Goal: Transaction & Acquisition: Obtain resource

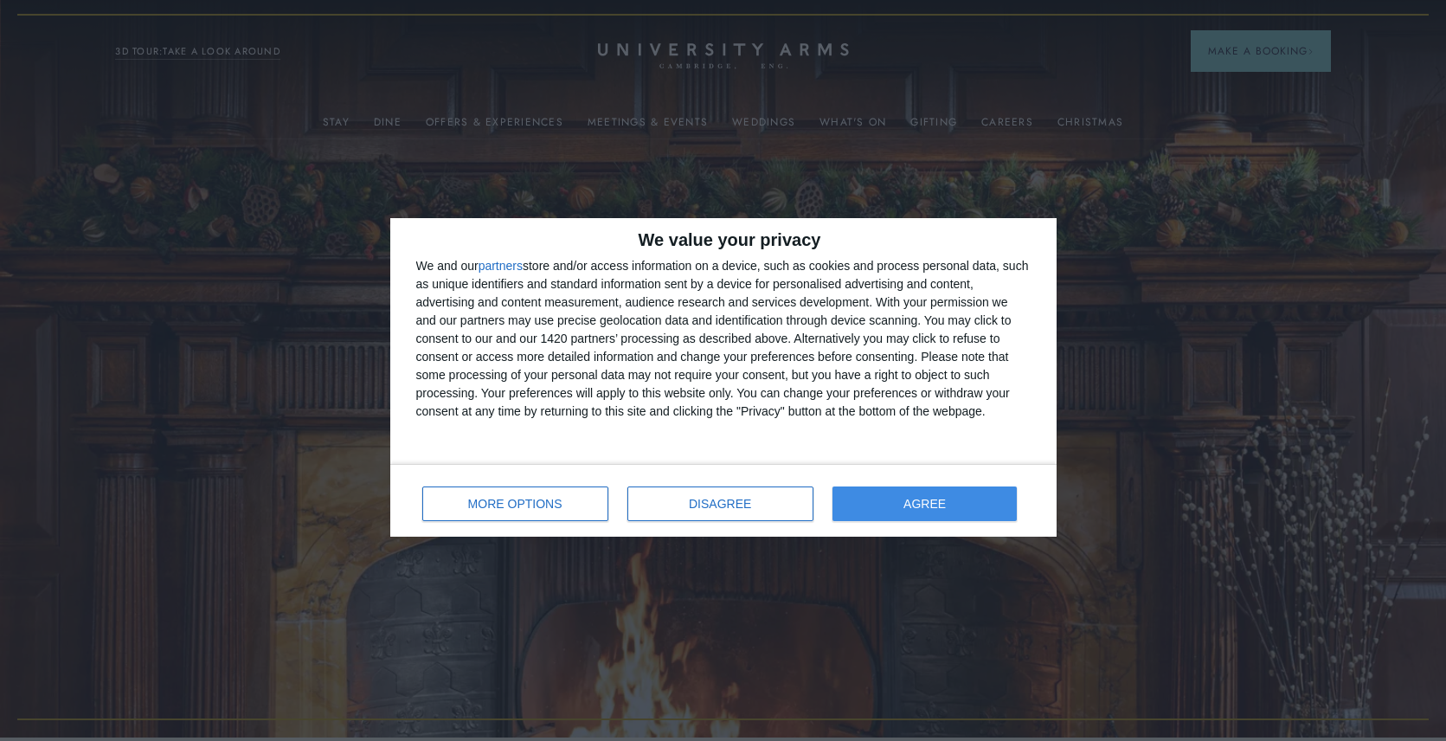
scroll to position [7, 0]
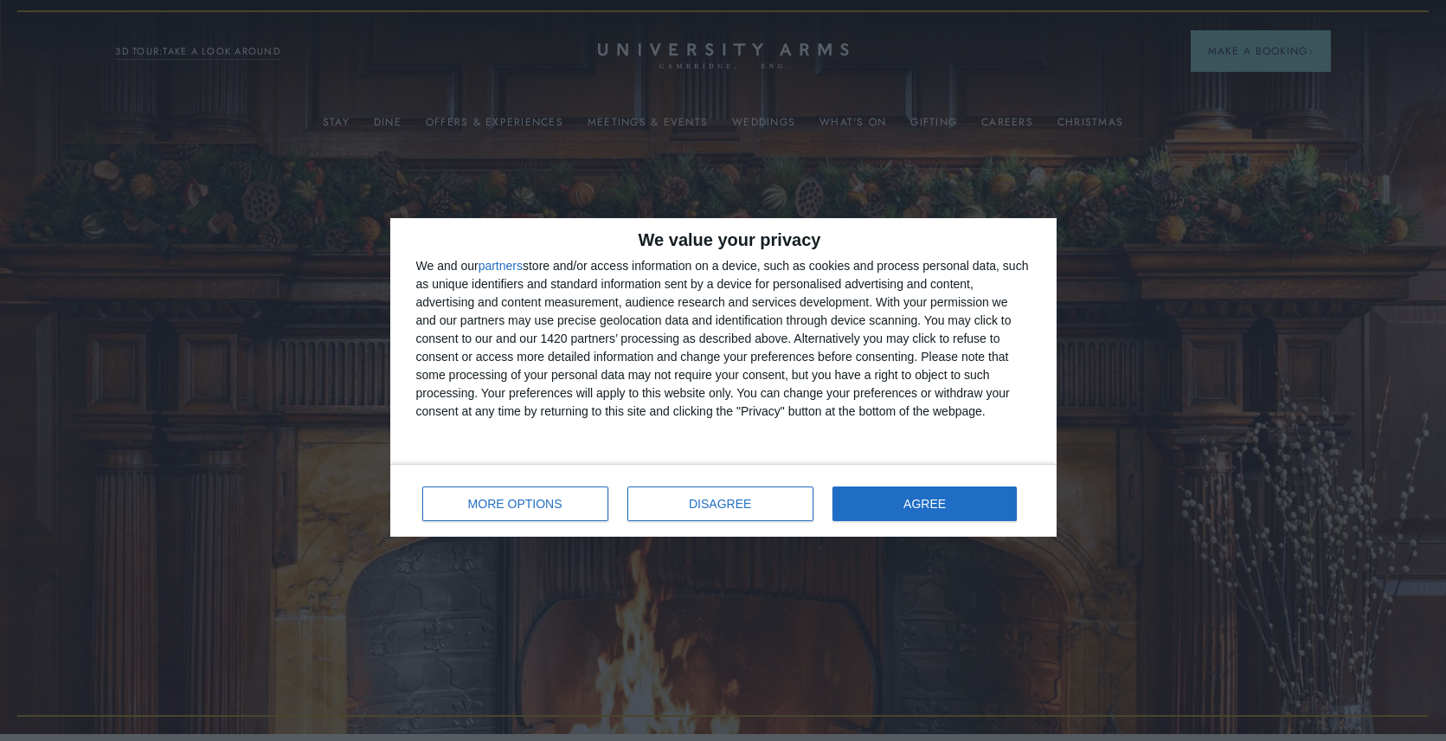
click at [928, 504] on span "AGREE" at bounding box center [924, 504] width 42 height 12
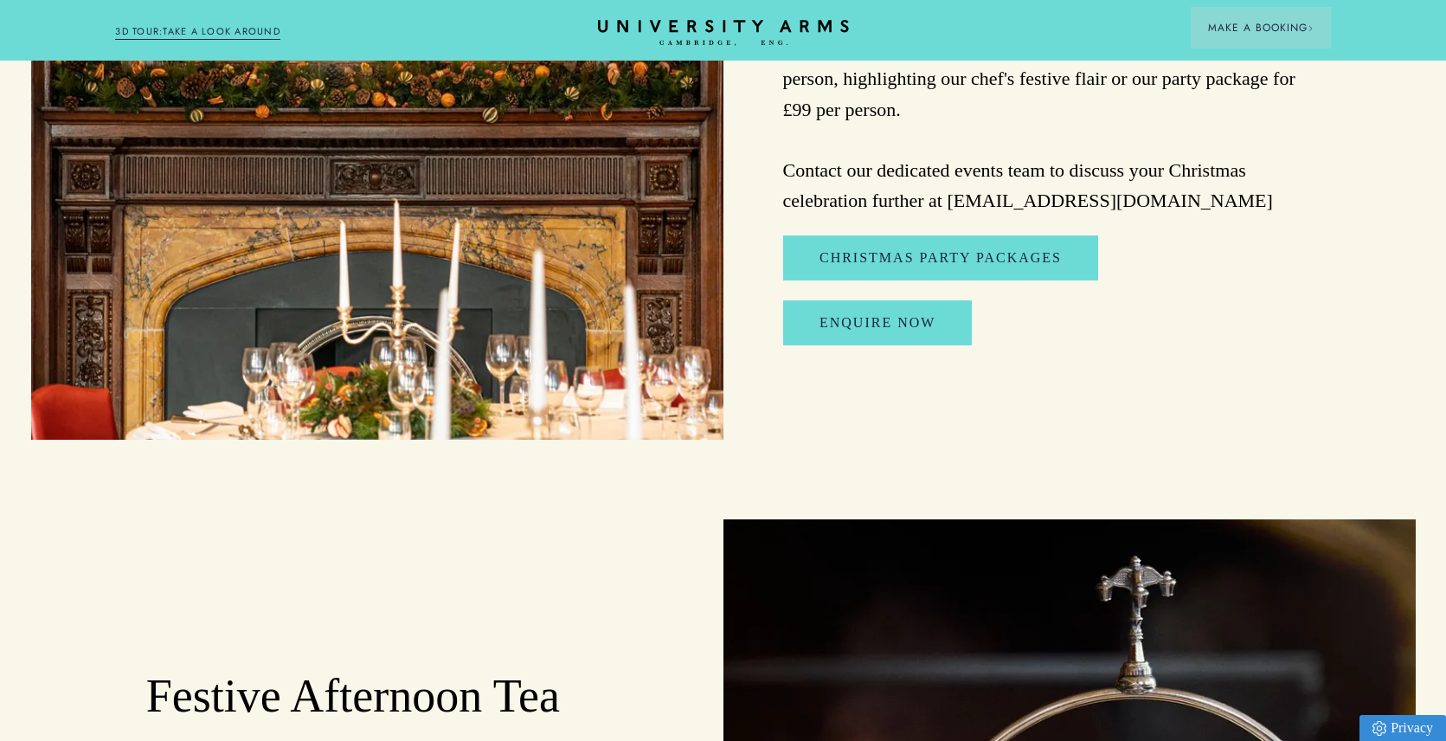
scroll to position [1960, 0]
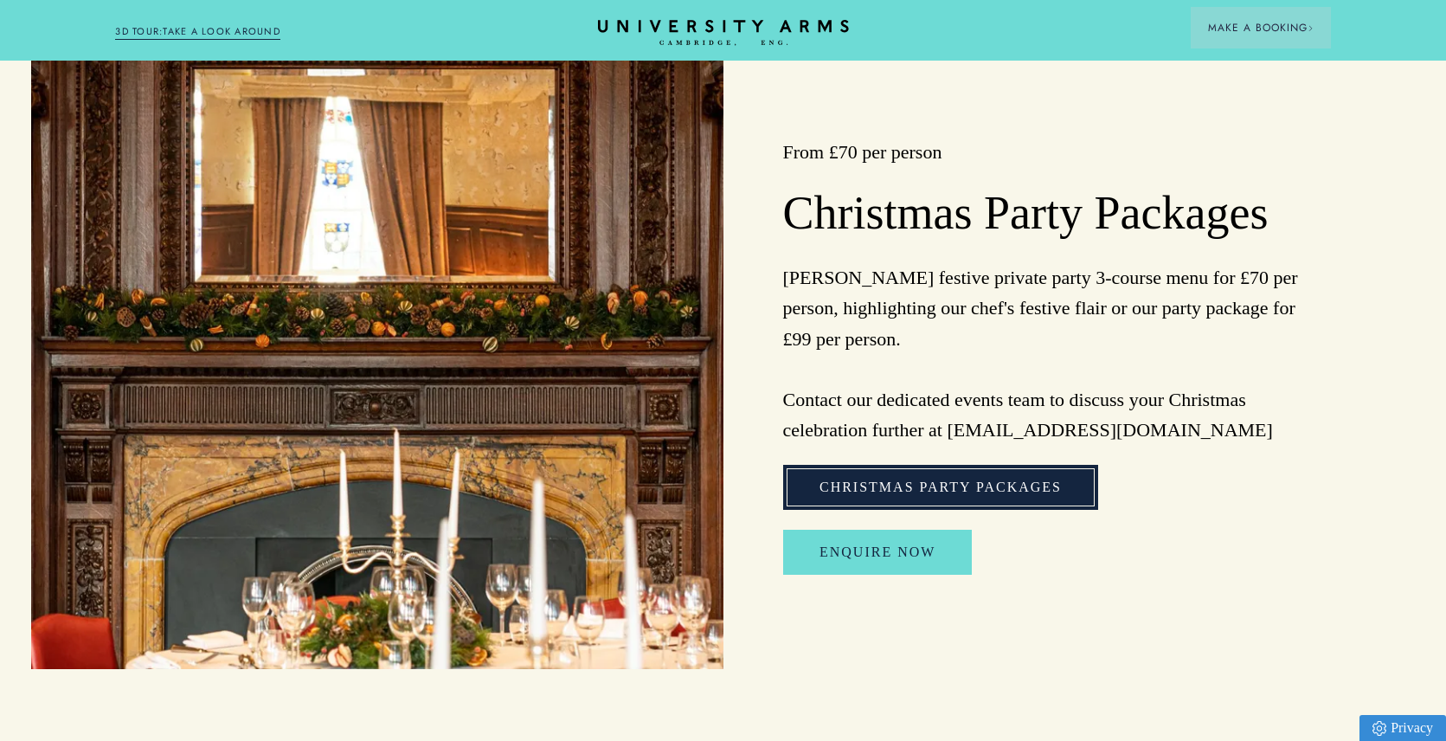
click at [897, 504] on link "Christmas Party Packages" at bounding box center [940, 487] width 315 height 45
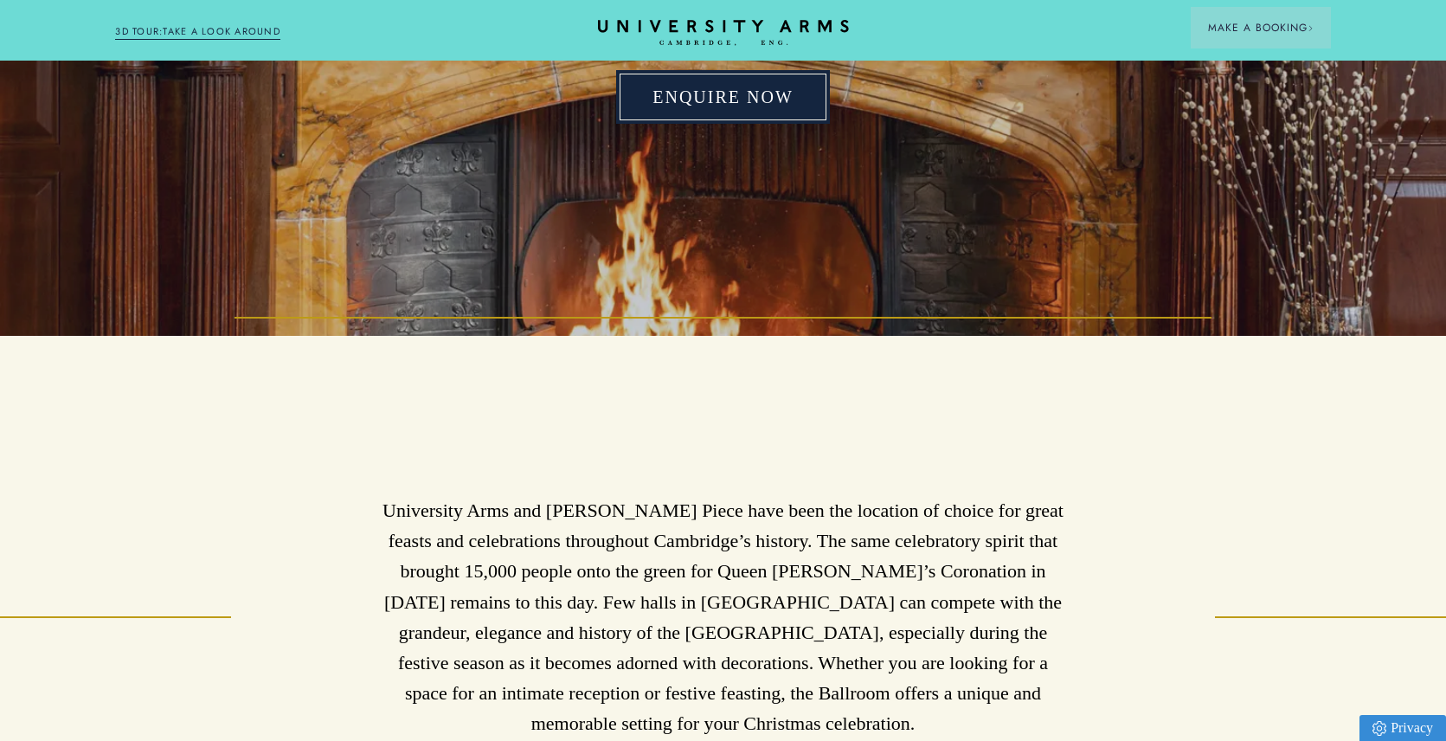
scroll to position [0, 0]
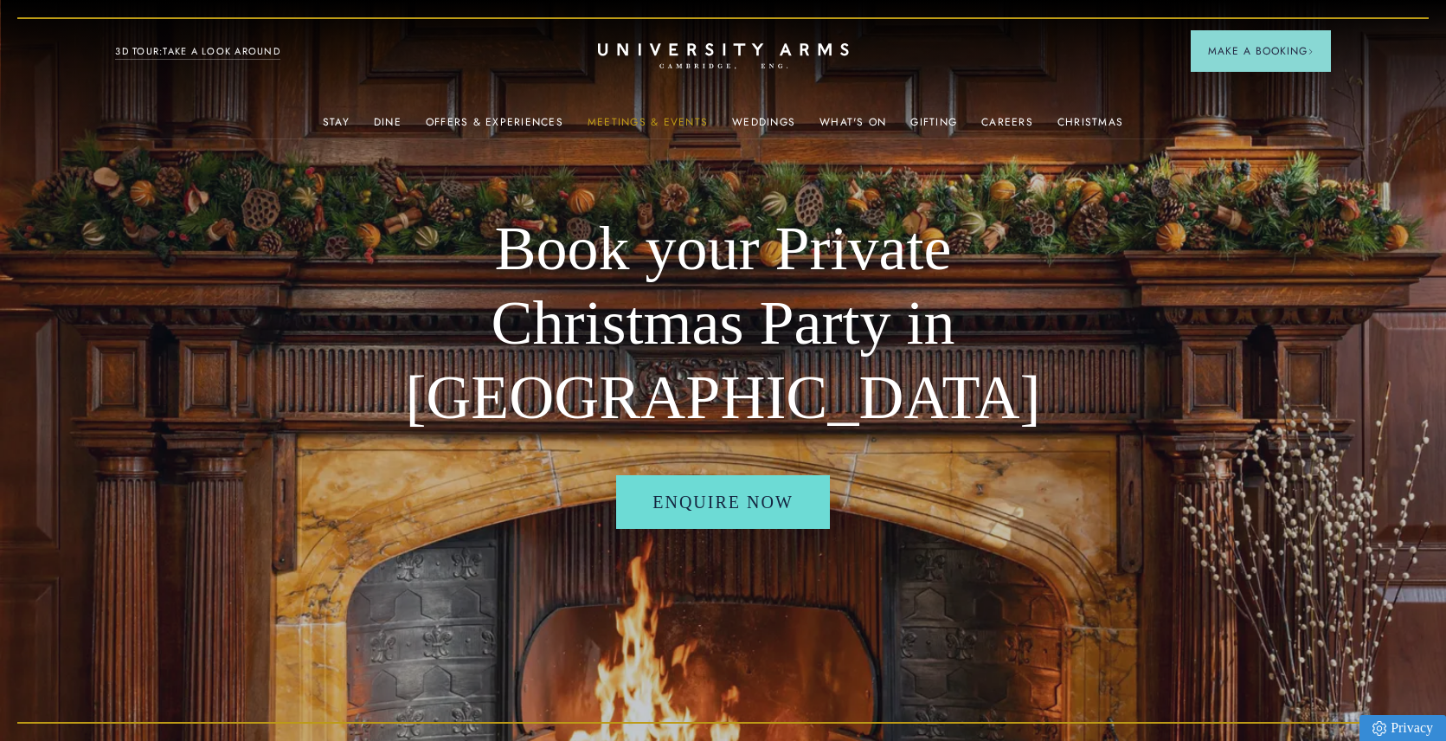
click at [677, 117] on link "Meetings & Events" at bounding box center [648, 127] width 120 height 22
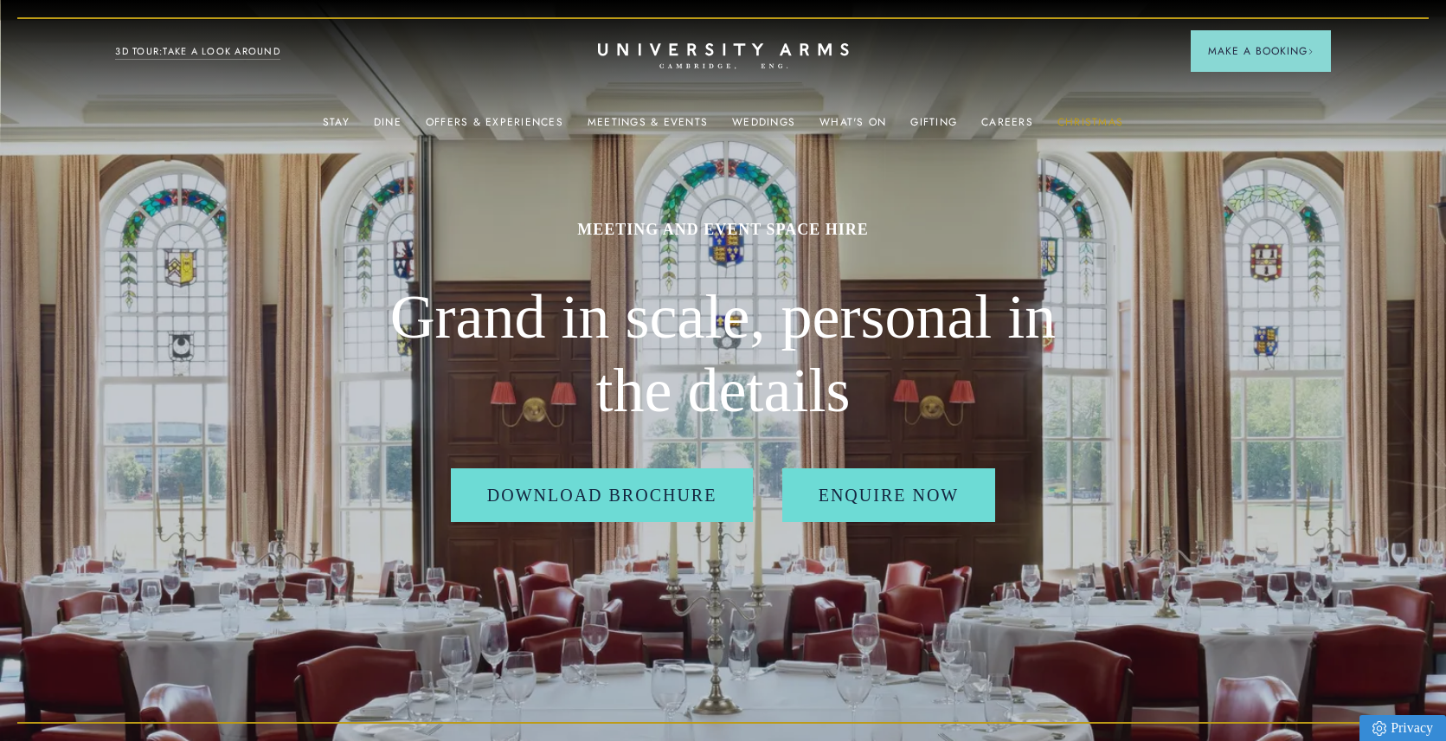
click at [1066, 116] on link "Christmas" at bounding box center [1090, 127] width 66 height 22
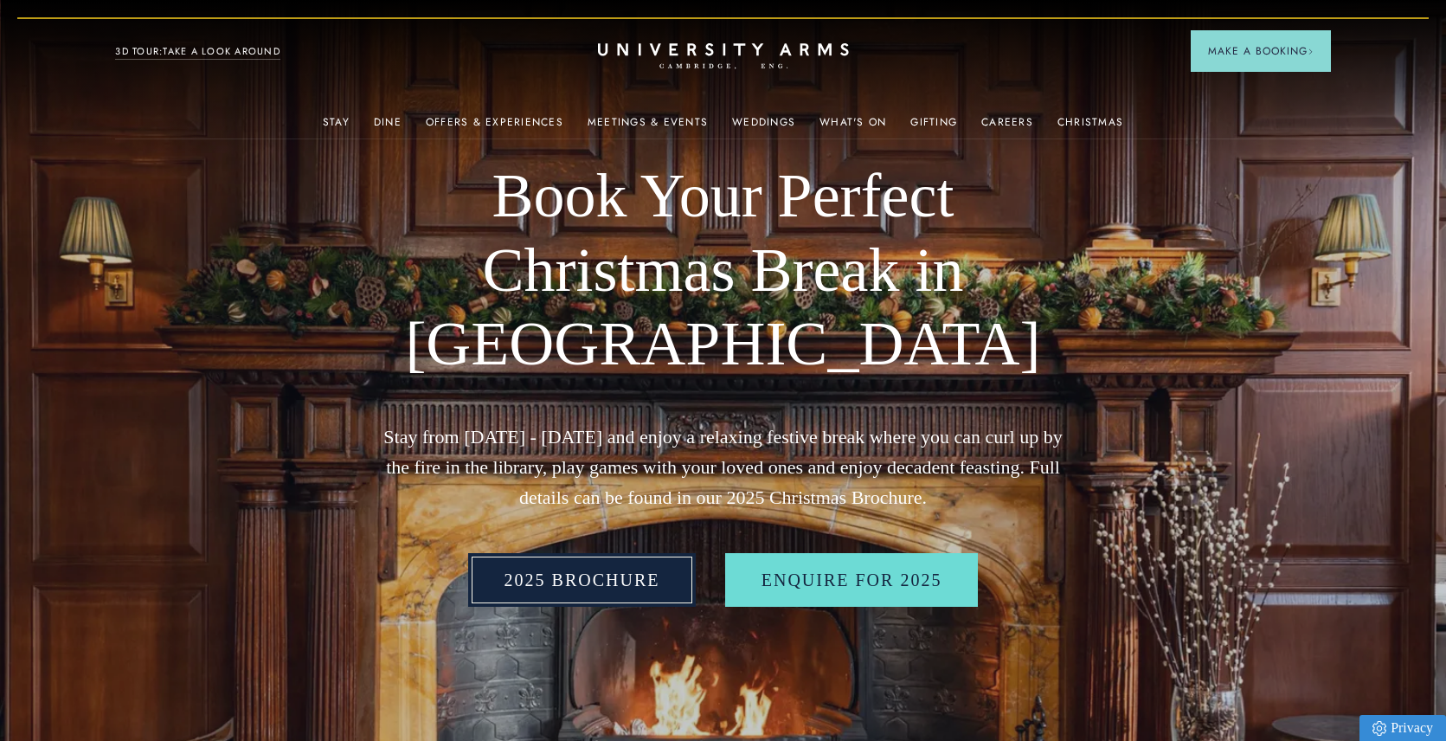
click at [617, 580] on link "2025 BROCHURE" at bounding box center [582, 580] width 228 height 54
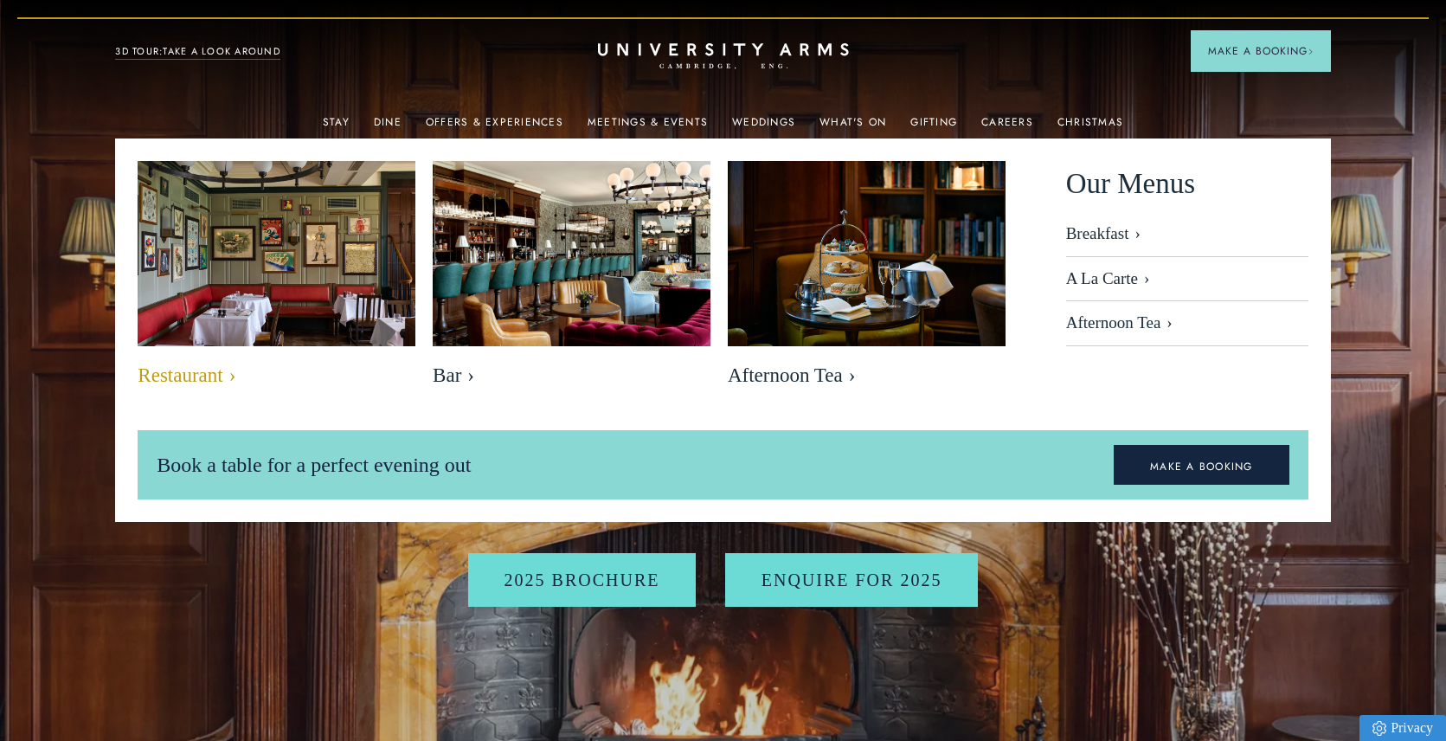
click at [215, 369] on span "Restaurant" at bounding box center [277, 375] width 278 height 24
